Goal: Information Seeking & Learning: Learn about a topic

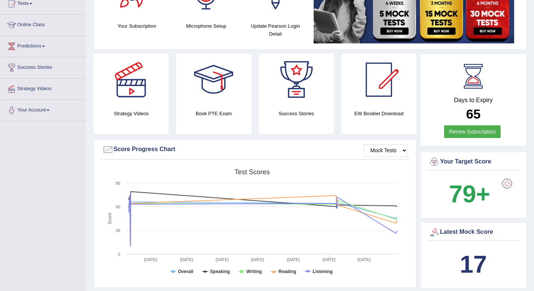
scroll to position [85, 0]
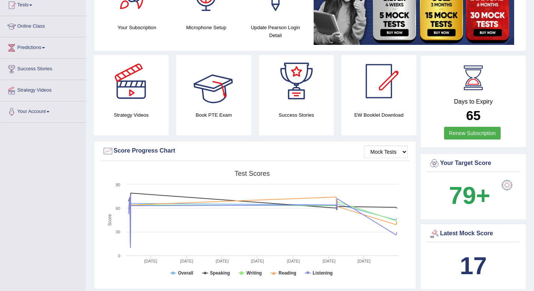
click at [222, 93] on div at bounding box center [213, 81] width 52 height 52
click at [279, 92] on div at bounding box center [296, 81] width 52 height 52
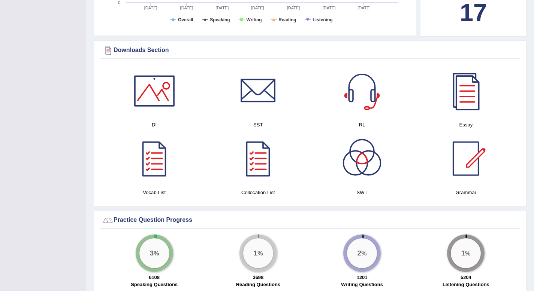
scroll to position [351, 0]
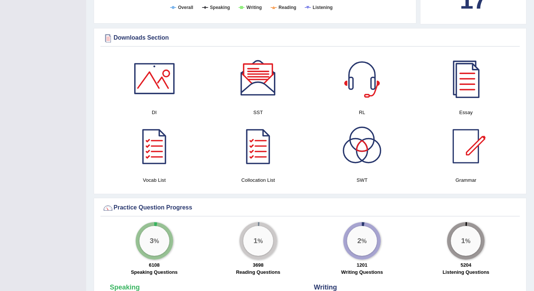
click at [167, 73] on div at bounding box center [154, 78] width 52 height 52
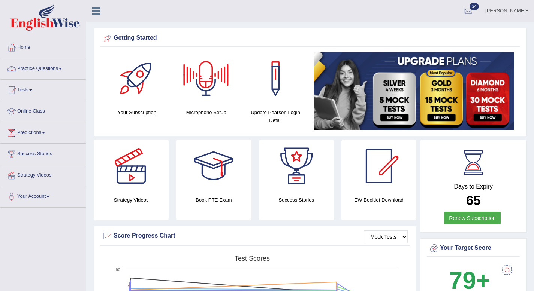
click at [66, 67] on link "Practice Questions" at bounding box center [42, 67] width 85 height 19
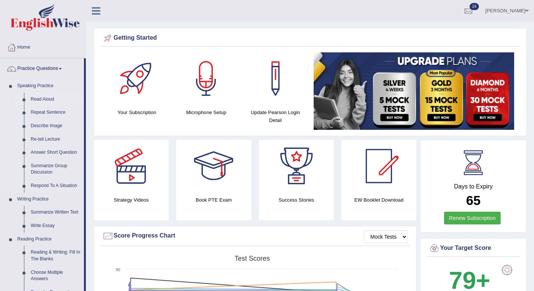
click at [37, 101] on link "Read Aloud" at bounding box center [55, 99] width 57 height 13
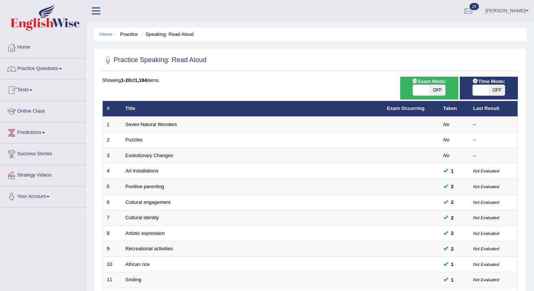
click at [416, 95] on span at bounding box center [421, 90] width 16 height 10
click at [420, 89] on span at bounding box center [421, 90] width 16 height 10
checkbox input "true"
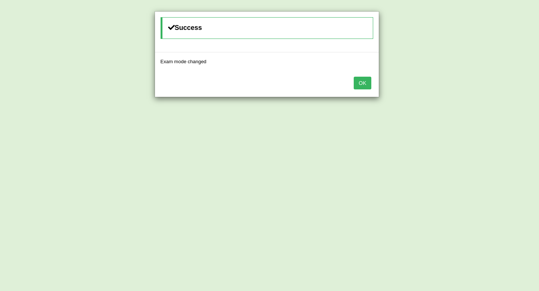
click at [367, 79] on button "OK" at bounding box center [362, 83] width 17 height 13
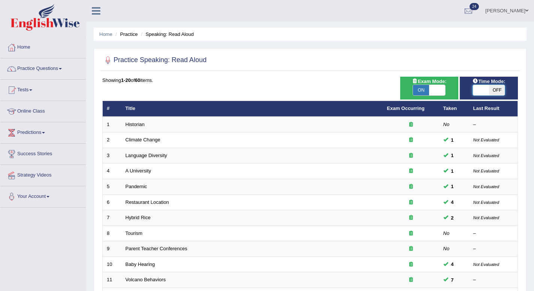
click at [480, 88] on span at bounding box center [480, 90] width 16 height 10
click at [494, 93] on span "OFF" at bounding box center [496, 90] width 16 height 10
checkbox input "true"
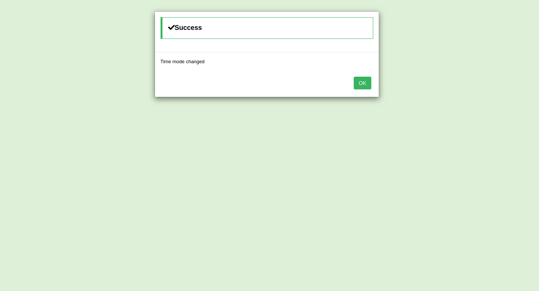
click at [365, 83] on button "OK" at bounding box center [362, 83] width 17 height 13
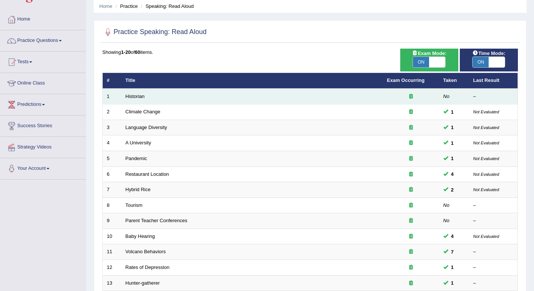
scroll to position [34, 0]
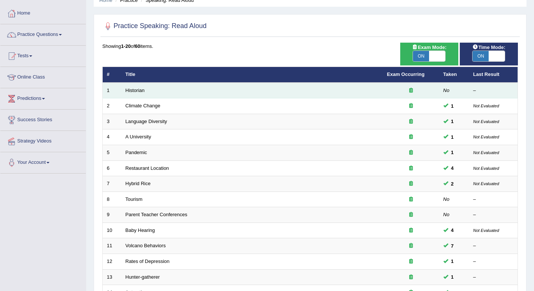
click at [146, 89] on td "Historian" at bounding box center [251, 91] width 261 height 16
click at [144, 89] on link "Historian" at bounding box center [134, 91] width 19 height 6
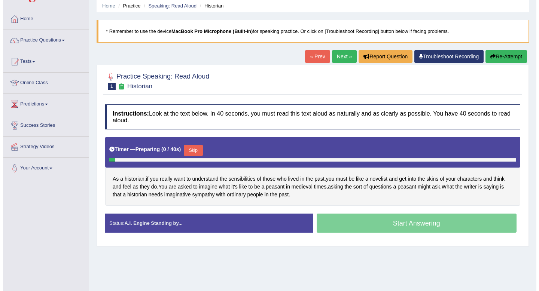
scroll to position [34, 0]
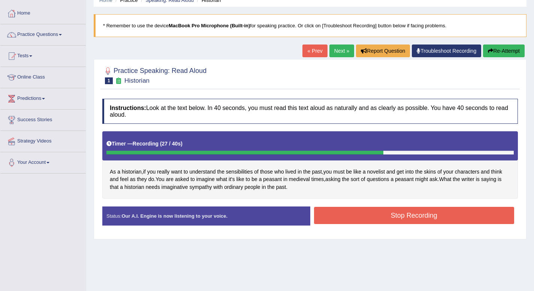
click at [331, 213] on button "Stop Recording" at bounding box center [414, 215] width 200 height 17
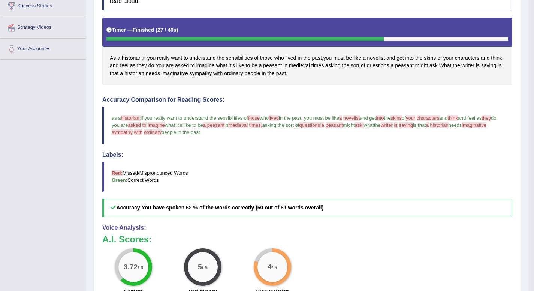
scroll to position [0, 0]
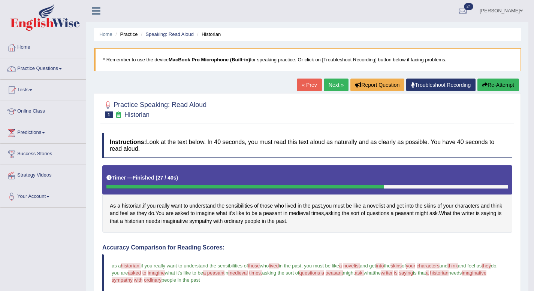
click at [326, 92] on div "« Prev Next » Report Question Troubleshoot Recording Re-Attempt" at bounding box center [409, 86] width 224 height 15
click at [329, 75] on div "Home Practice Speaking: Read Aloud Historian * Remember to use the device MacBo…" at bounding box center [307, 257] width 442 height 514
click at [332, 81] on link "Next »" at bounding box center [335, 85] width 25 height 13
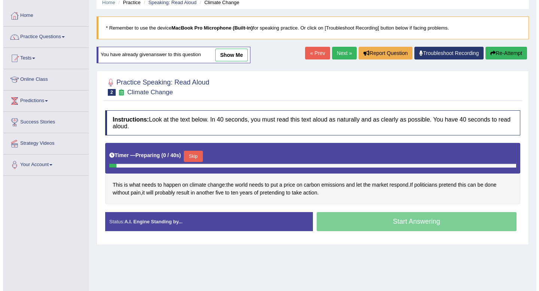
scroll to position [34, 0]
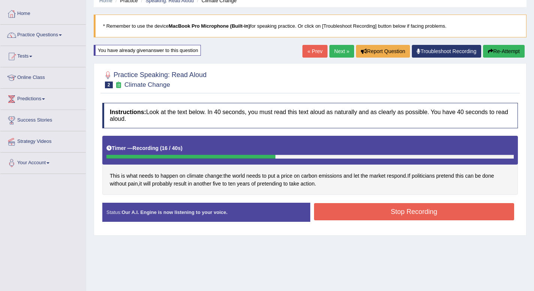
click at [370, 207] on button "Stop Recording" at bounding box center [414, 211] width 200 height 17
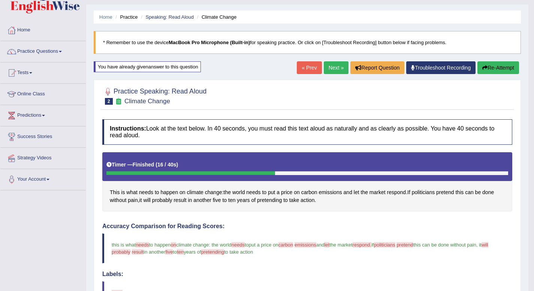
scroll to position [0, 0]
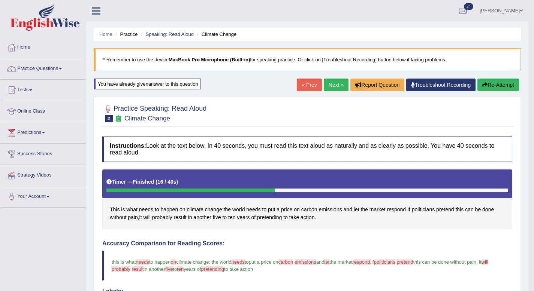
click at [334, 86] on link "Next »" at bounding box center [335, 85] width 25 height 13
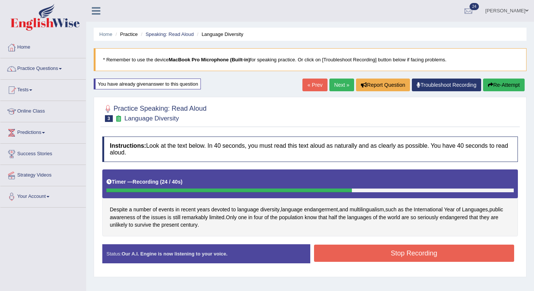
click at [330, 253] on button "Stop Recording" at bounding box center [414, 253] width 200 height 17
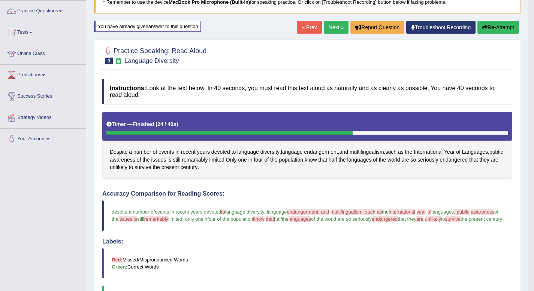
scroll to position [40, 0]
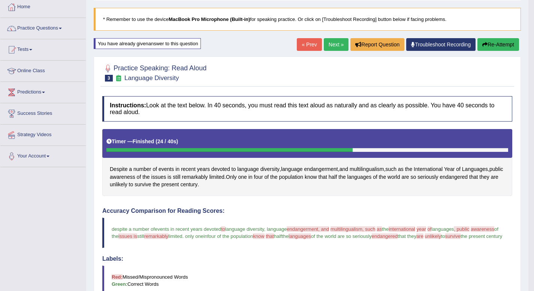
click at [329, 47] on link "Next »" at bounding box center [335, 44] width 25 height 13
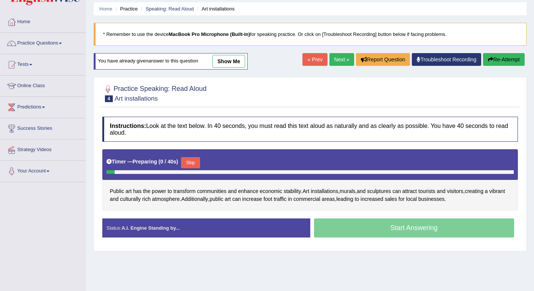
scroll to position [30, 0]
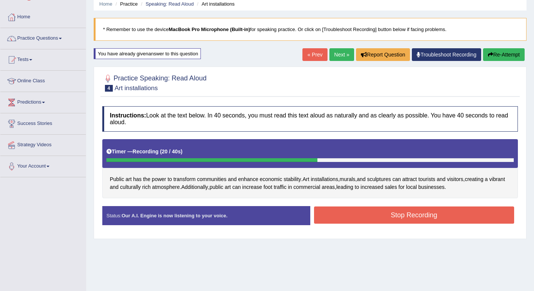
click at [425, 216] on button "Stop Recording" at bounding box center [414, 215] width 200 height 17
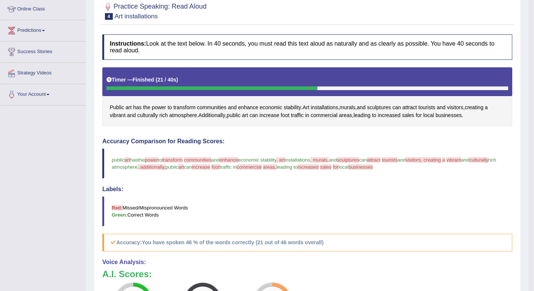
scroll to position [0, 0]
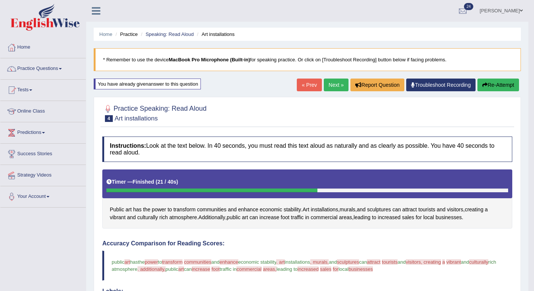
click at [505, 84] on button "Re-Attempt" at bounding box center [498, 85] width 42 height 13
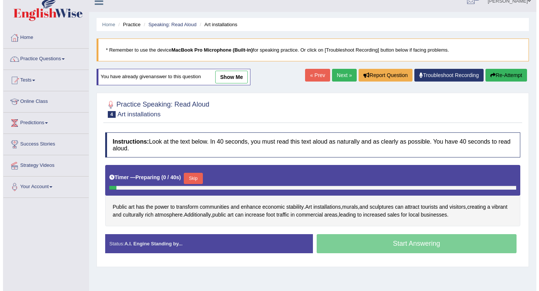
scroll to position [25, 0]
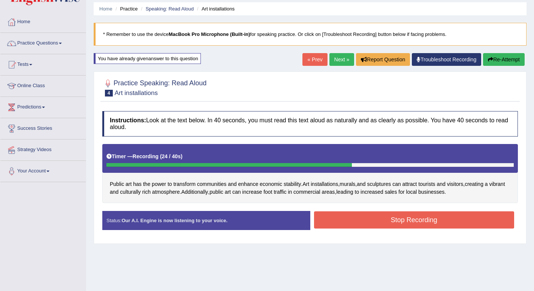
click at [490, 218] on button "Stop Recording" at bounding box center [414, 220] width 200 height 17
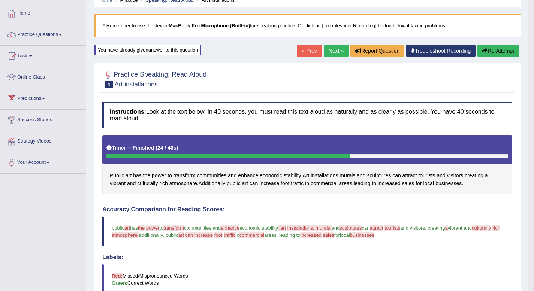
scroll to position [0, 0]
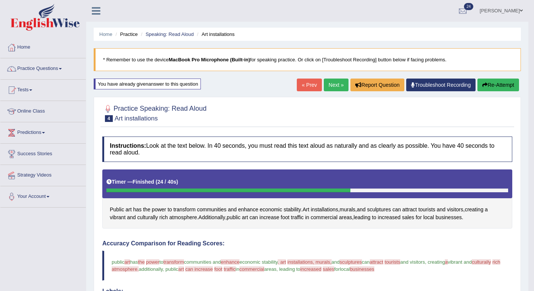
click at [341, 84] on link "Next »" at bounding box center [335, 85] width 25 height 13
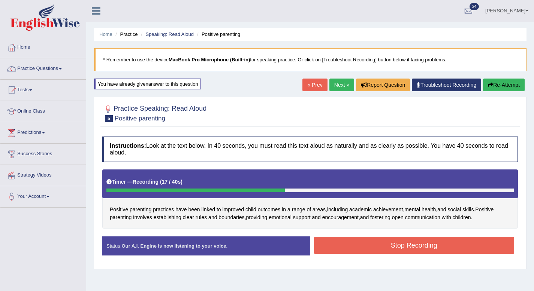
click at [360, 244] on button "Stop Recording" at bounding box center [414, 245] width 200 height 17
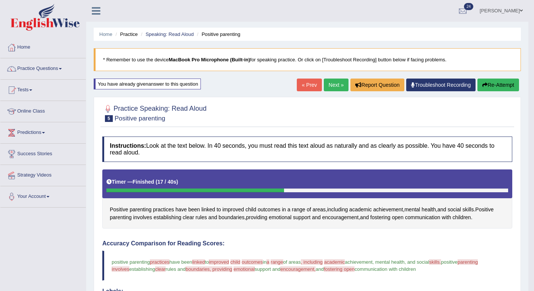
click at [325, 83] on link "Next »" at bounding box center [335, 85] width 25 height 13
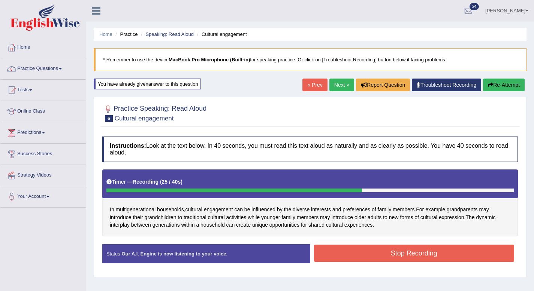
click at [343, 249] on button "Stop Recording" at bounding box center [414, 253] width 200 height 17
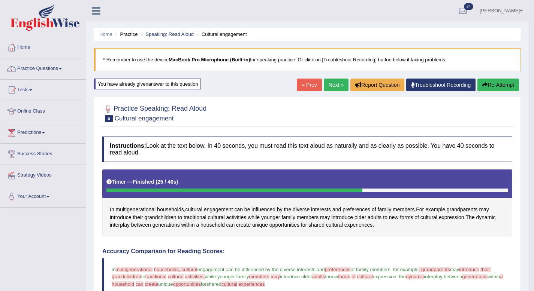
click at [328, 85] on link "Next »" at bounding box center [335, 85] width 25 height 13
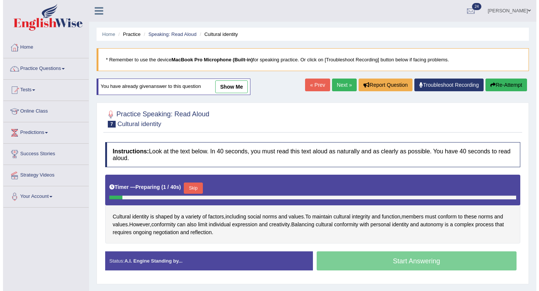
scroll to position [15, 0]
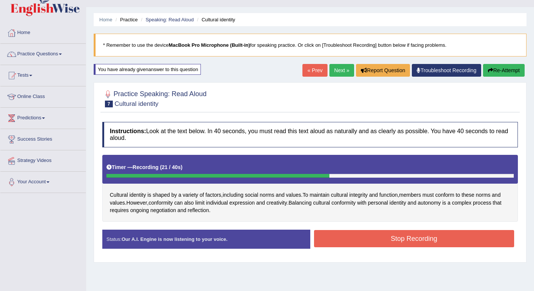
click at [323, 238] on button "Stop Recording" at bounding box center [414, 238] width 200 height 17
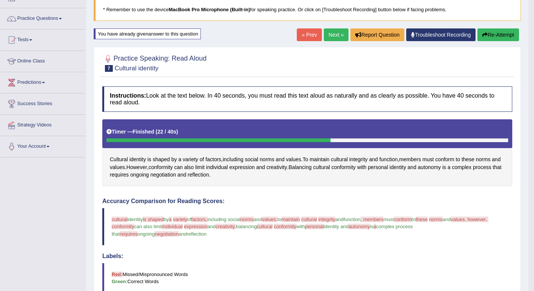
scroll to position [0, 0]
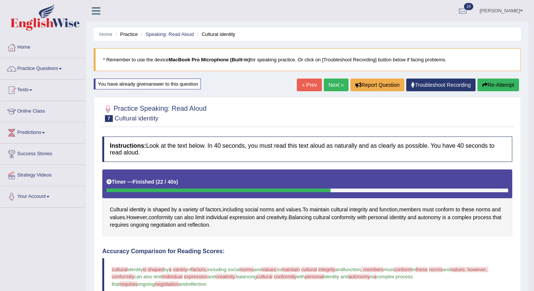
click at [329, 88] on link "Next »" at bounding box center [335, 85] width 25 height 13
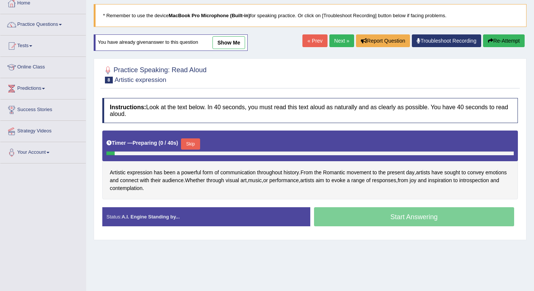
scroll to position [45, 0]
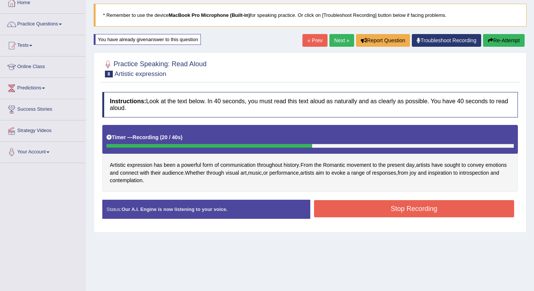
click at [320, 216] on button "Stop Recording" at bounding box center [414, 208] width 200 height 17
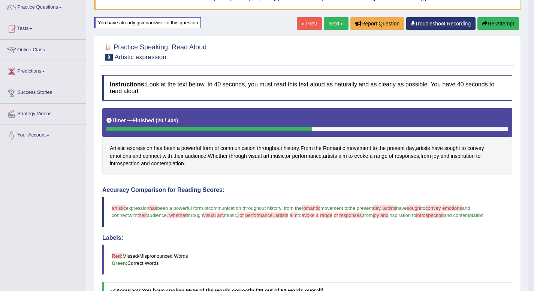
scroll to position [0, 0]
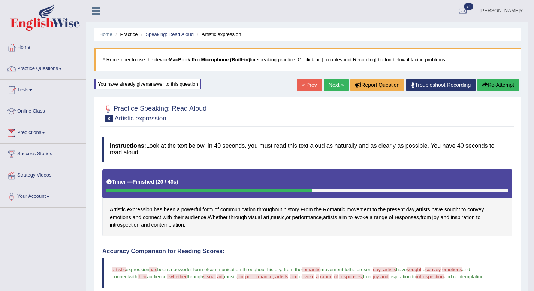
click at [334, 86] on link "Next »" at bounding box center [335, 85] width 25 height 13
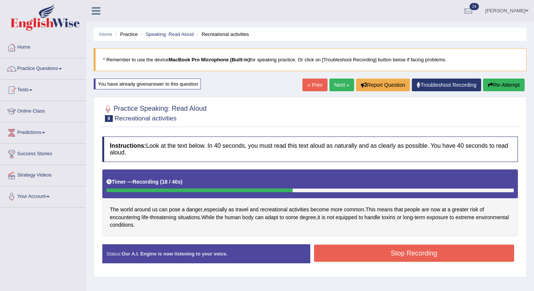
click at [343, 253] on button "Stop Recording" at bounding box center [414, 253] width 200 height 17
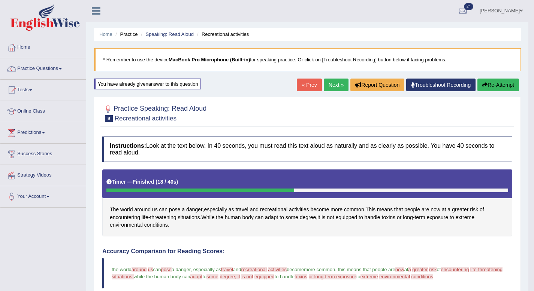
click at [334, 88] on link "Next »" at bounding box center [335, 85] width 25 height 13
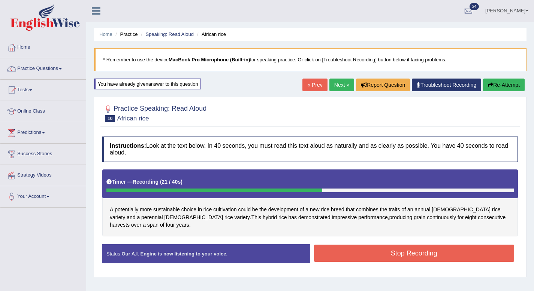
click at [373, 250] on button "Stop Recording" at bounding box center [414, 253] width 200 height 17
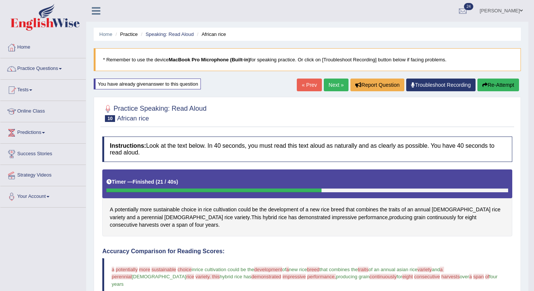
click at [326, 79] on link "Next »" at bounding box center [335, 85] width 25 height 13
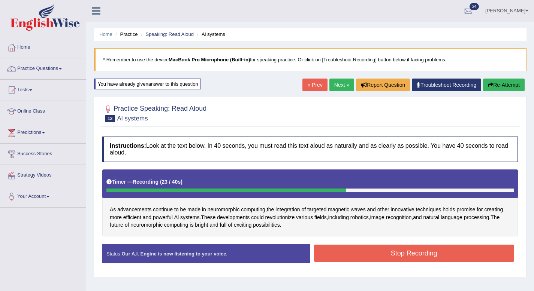
click at [353, 248] on button "Stop Recording" at bounding box center [414, 253] width 200 height 17
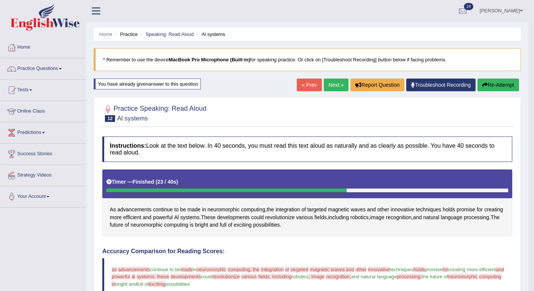
click at [332, 87] on link "Next »" at bounding box center [335, 85] width 25 height 13
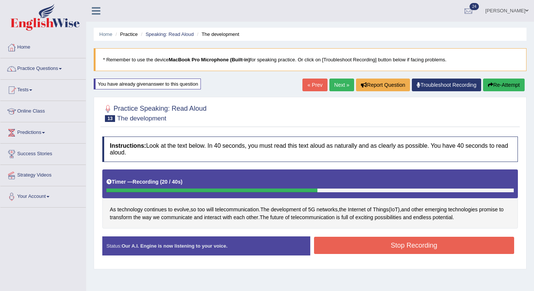
click at [348, 244] on button "Stop Recording" at bounding box center [414, 245] width 200 height 17
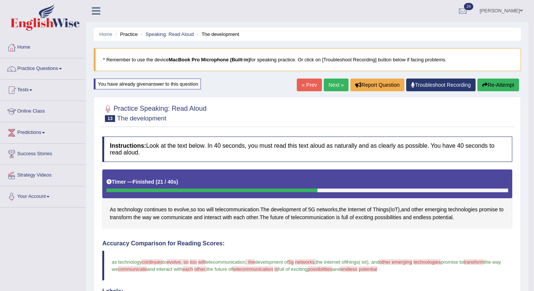
click at [328, 85] on link "Next »" at bounding box center [335, 85] width 25 height 13
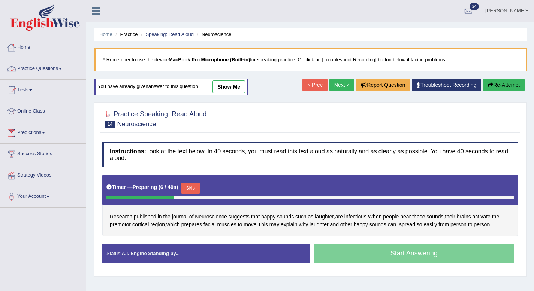
click at [62, 68] on span at bounding box center [60, 68] width 3 height 1
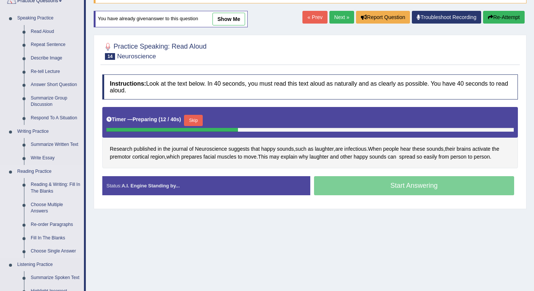
scroll to position [71, 0]
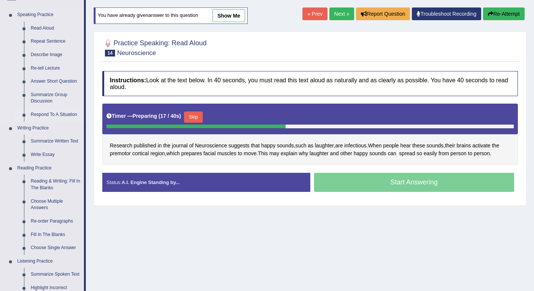
click at [45, 115] on link "Respond To A Situation" at bounding box center [55, 114] width 57 height 13
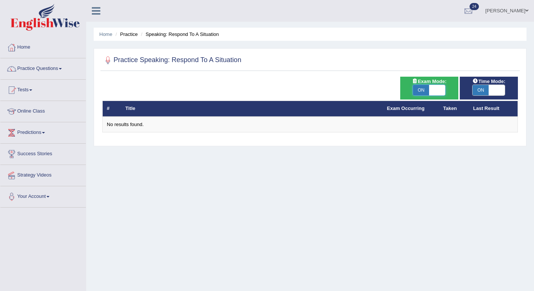
click at [433, 93] on span at bounding box center [437, 90] width 16 height 10
checkbox input "false"
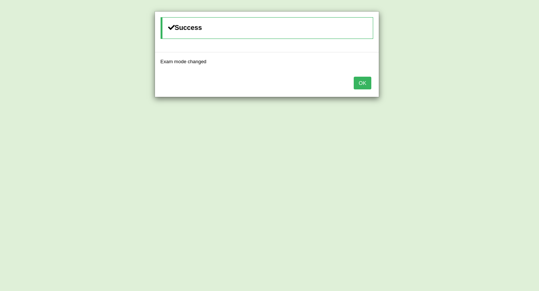
click at [358, 85] on button "OK" at bounding box center [362, 83] width 17 height 13
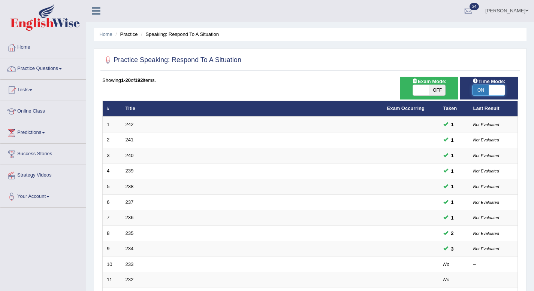
click at [498, 93] on span at bounding box center [496, 90] width 16 height 10
checkbox input "false"
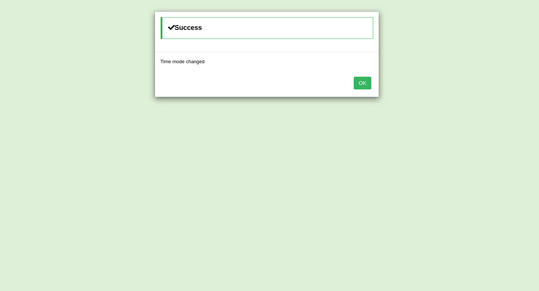
click at [364, 81] on button "OK" at bounding box center [362, 83] width 17 height 13
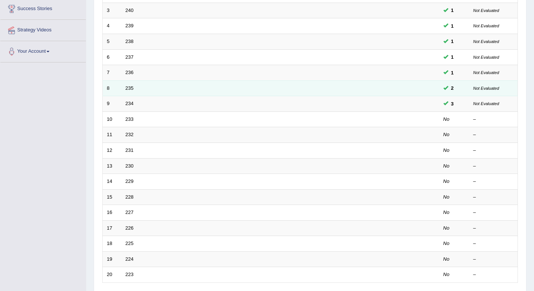
scroll to position [151, 0]
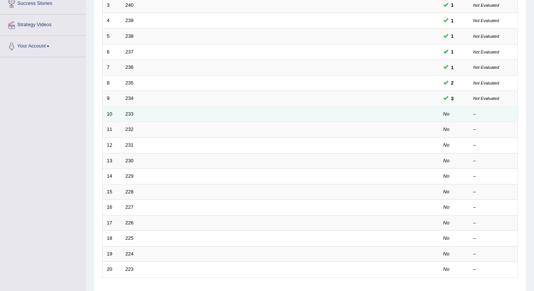
click at [155, 117] on td "233" at bounding box center [251, 114] width 261 height 16
click at [126, 115] on link "233" at bounding box center [129, 114] width 8 height 6
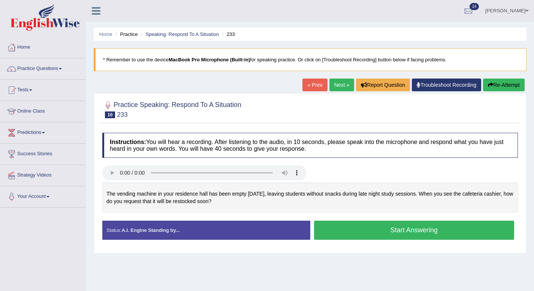
click at [329, 236] on button "Start Answering" at bounding box center [414, 230] width 200 height 19
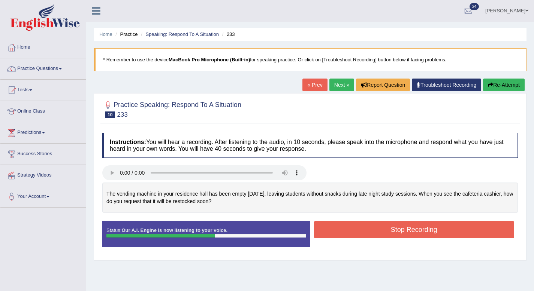
click at [329, 236] on button "Stop Recording" at bounding box center [414, 229] width 200 height 17
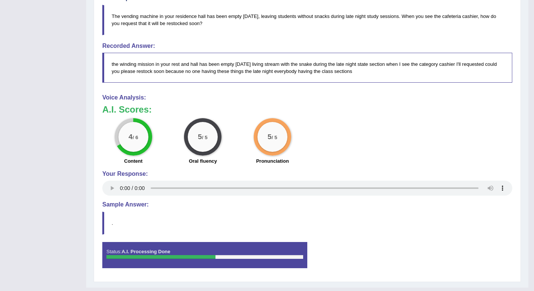
scroll to position [241, 0]
